Goal: Task Accomplishment & Management: Manage account settings

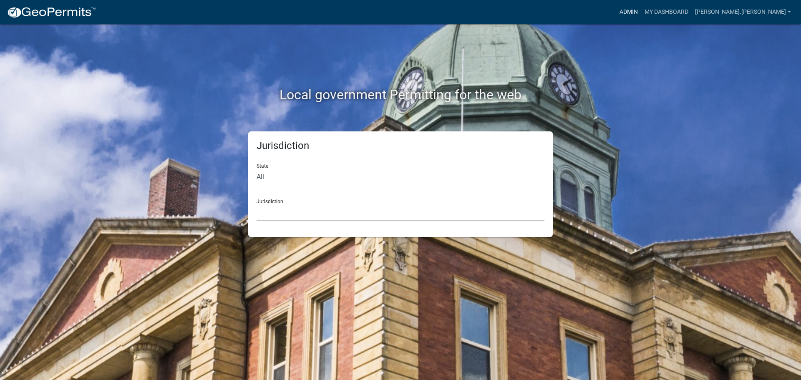
click at [642, 12] on link "Admin" at bounding box center [629, 12] width 25 height 16
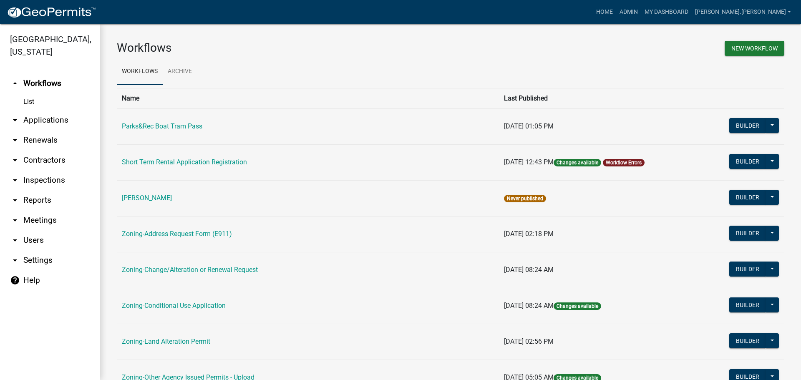
click at [201, 230] on td "Zoning-Address Request Form (E911)" at bounding box center [308, 234] width 382 height 36
click at [202, 235] on link "Zoning-Address Request Form (E911)" at bounding box center [177, 234] width 110 height 8
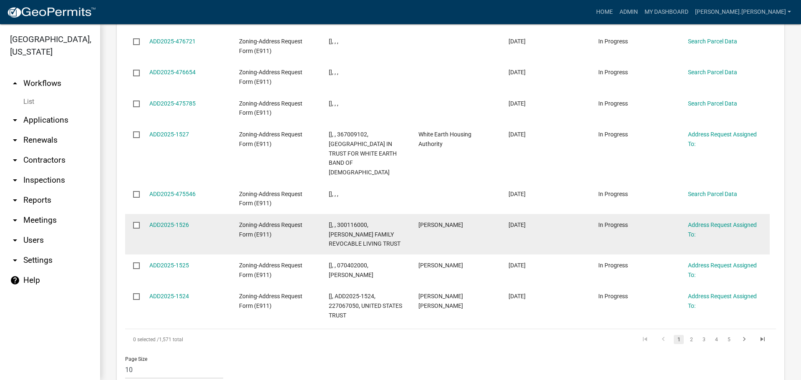
scroll to position [825, 0]
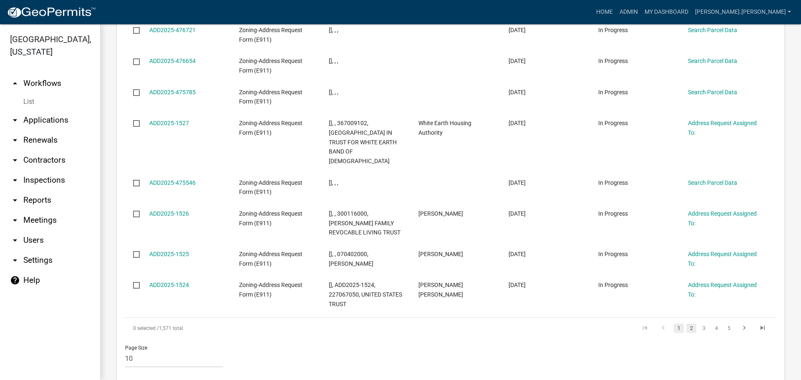
click at [688, 324] on link "2" at bounding box center [692, 328] width 10 height 9
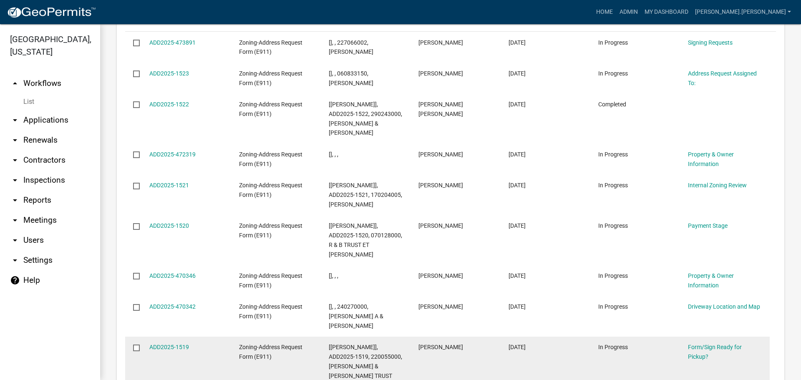
scroll to position [700, 0]
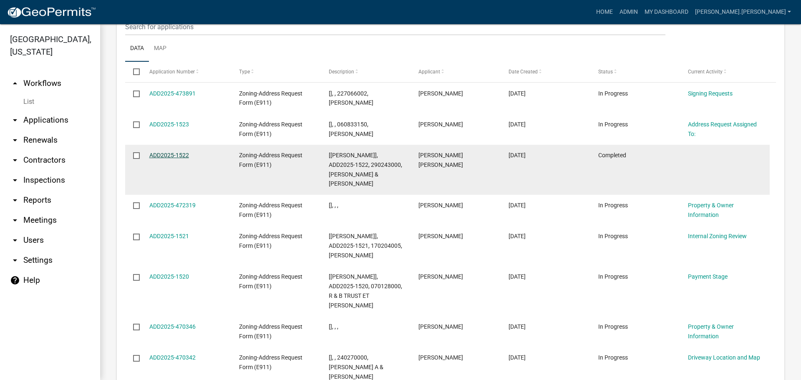
click at [176, 152] on link "ADD2025-1522" at bounding box center [169, 155] width 40 height 7
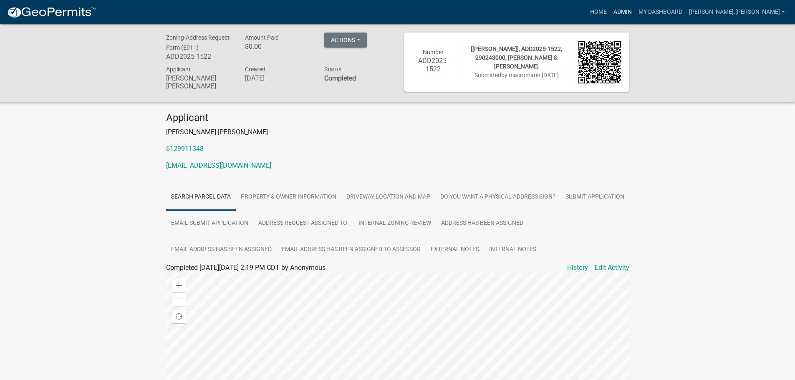
click at [635, 10] on link "Admin" at bounding box center [622, 12] width 25 height 16
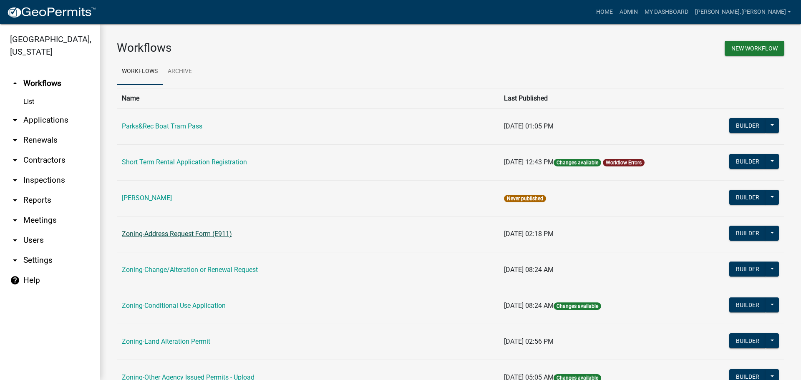
click at [220, 230] on link "Zoning-Address Request Form (E911)" at bounding box center [177, 234] width 110 height 8
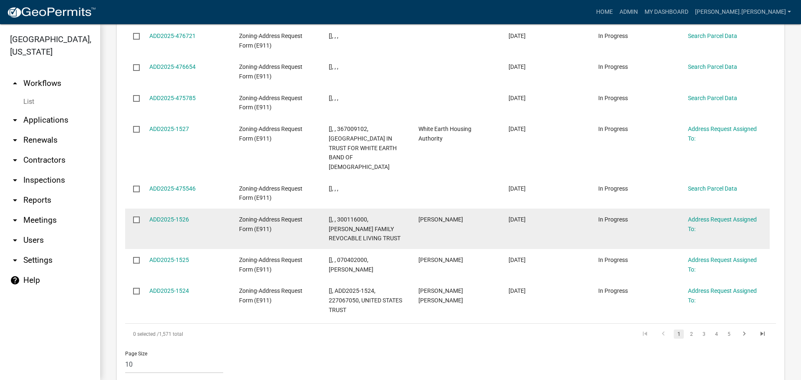
scroll to position [825, 0]
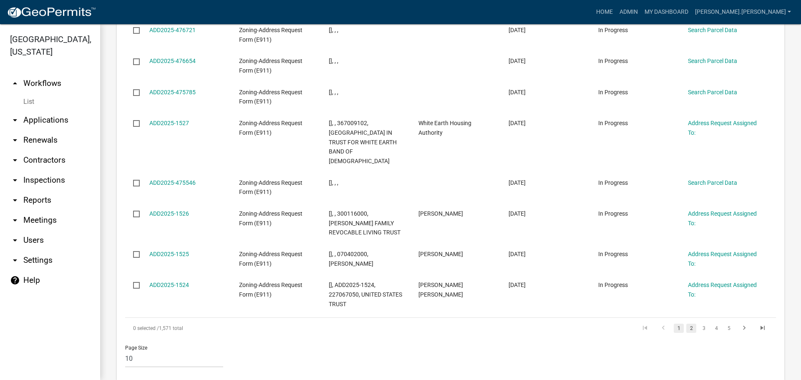
click at [687, 324] on link "2" at bounding box center [692, 328] width 10 height 9
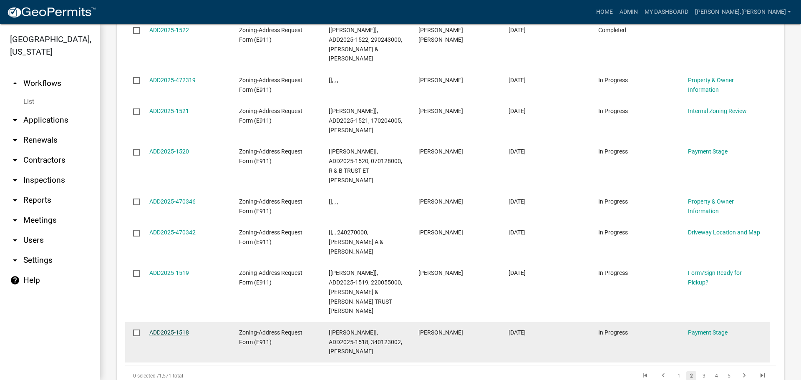
click at [177, 329] on link "ADD2025-1518" at bounding box center [169, 332] width 40 height 7
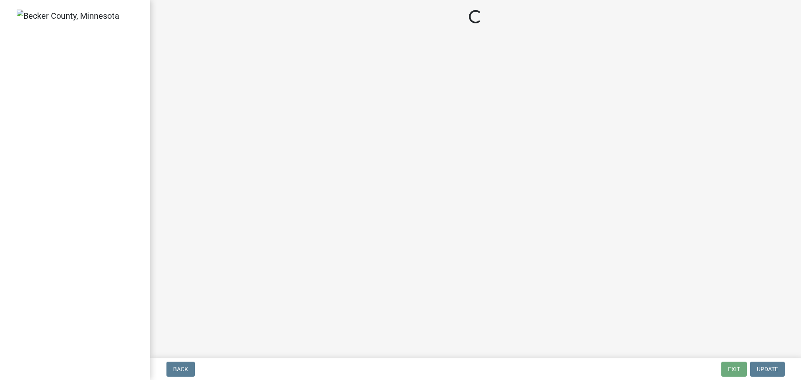
select select "3: 3"
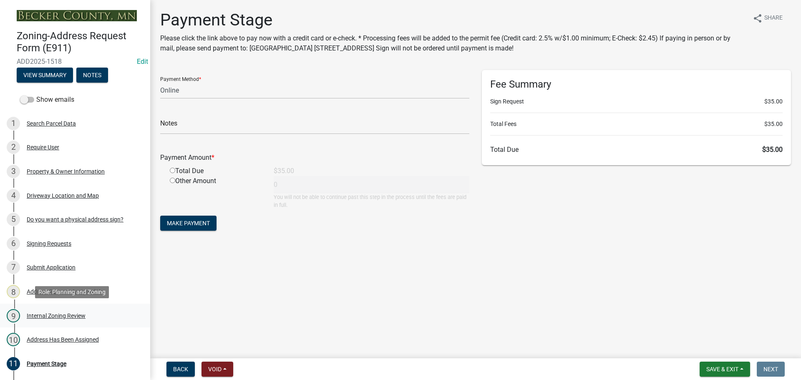
click at [71, 313] on div "Internal Zoning Review" at bounding box center [56, 316] width 59 height 6
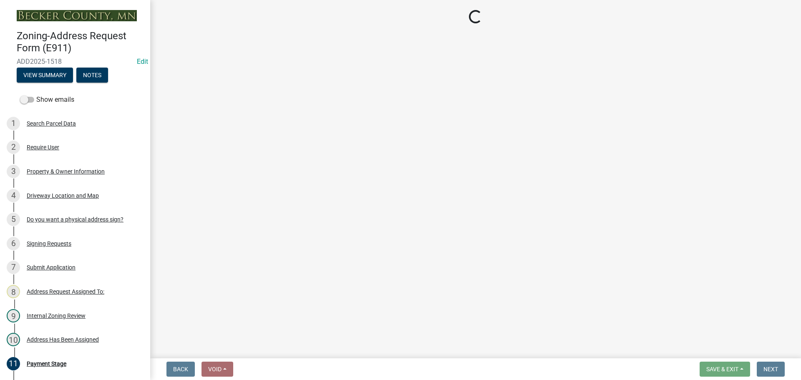
select select "55efc194-1391-4ba9-9d6c-d62a5de47277"
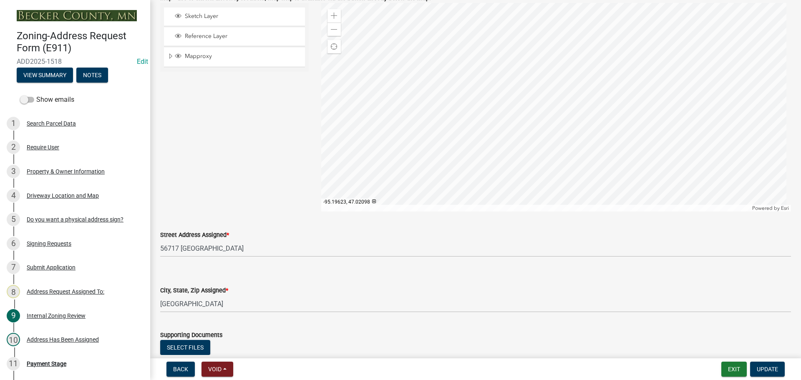
scroll to position [793, 0]
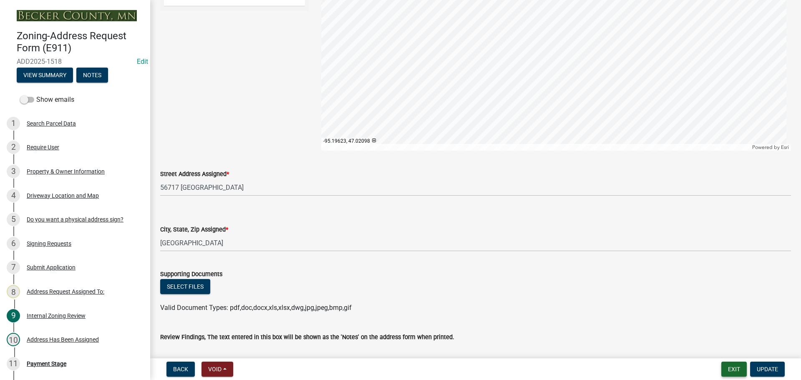
click at [726, 372] on button "Exit" at bounding box center [734, 369] width 25 height 15
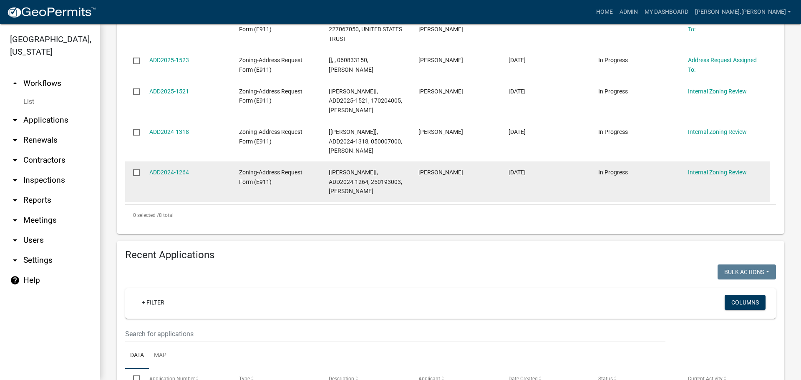
scroll to position [501, 0]
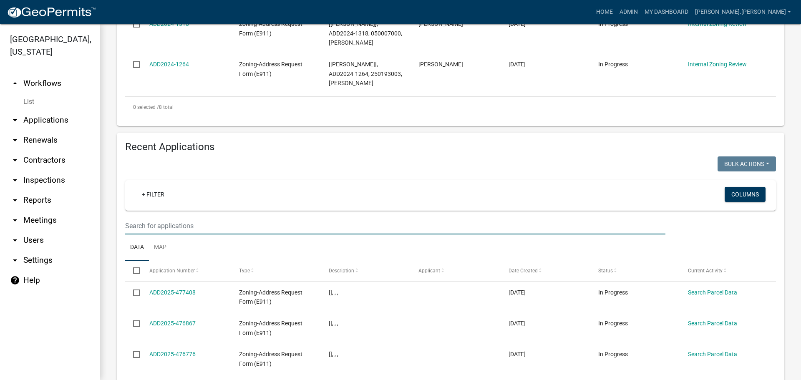
click at [246, 220] on input "text" at bounding box center [395, 225] width 541 height 17
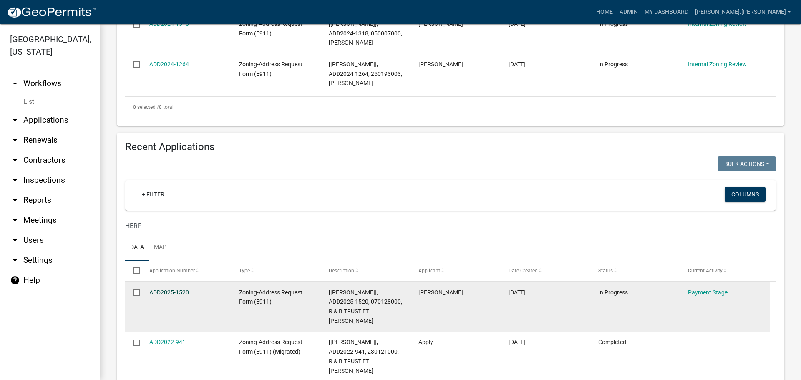
type input "HERF"
click at [180, 289] on link "ADD2025-1520" at bounding box center [169, 292] width 40 height 7
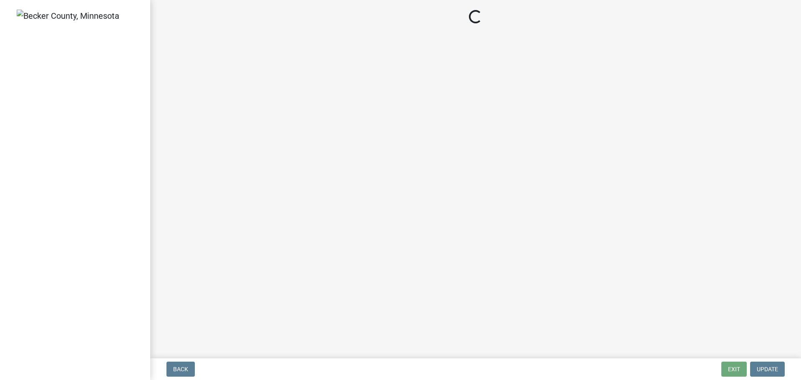
select select "3: 3"
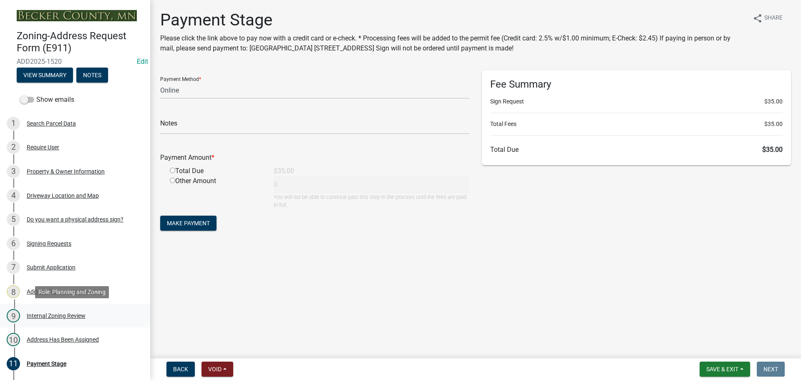
click at [72, 316] on div "Internal Zoning Review" at bounding box center [56, 316] width 59 height 6
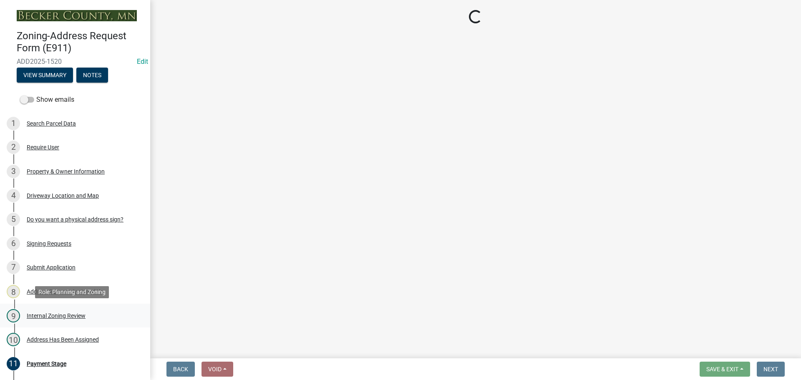
select select "2861b498-a07e-46d1-8d19-82cce95a987e"
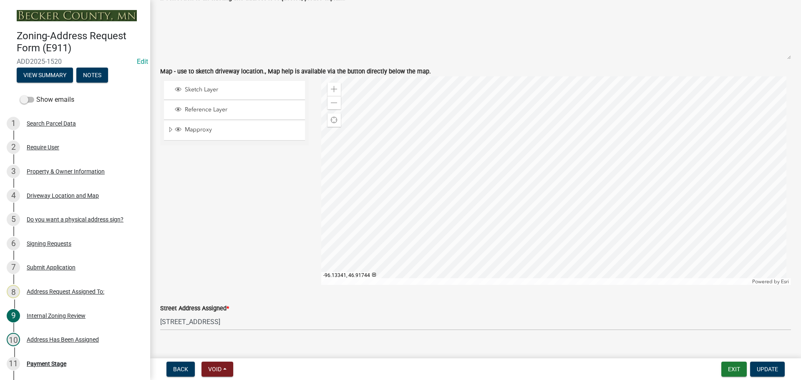
scroll to position [793, 0]
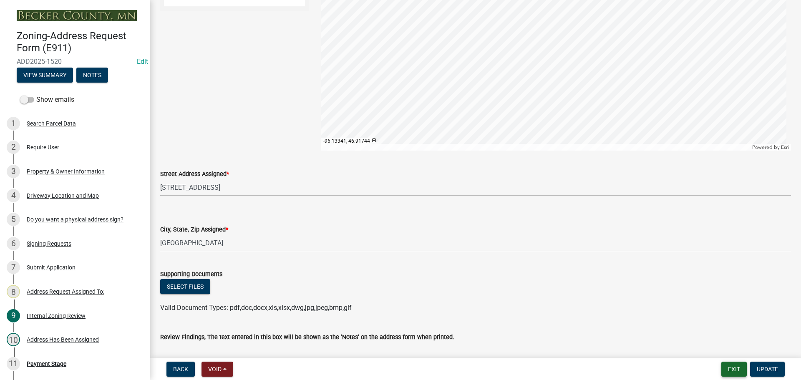
click at [735, 370] on button "Exit" at bounding box center [734, 369] width 25 height 15
